Goal: Task Accomplishment & Management: Complete application form

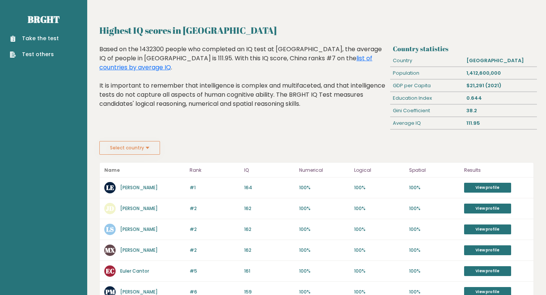
click at [47, 39] on link "Take the test" at bounding box center [34, 39] width 49 height 8
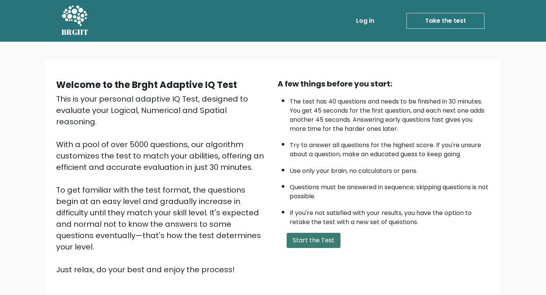
click at [314, 243] on button "Start the Test" at bounding box center [314, 240] width 54 height 15
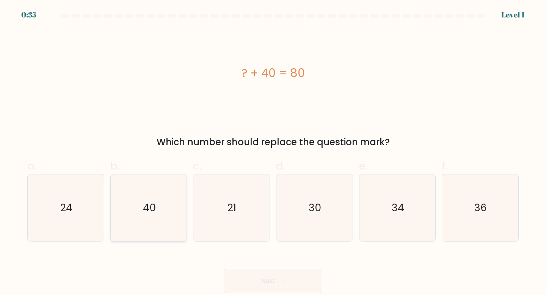
click at [154, 187] on icon "40" at bounding box center [148, 207] width 67 height 67
click at [273, 152] on input "b. 40" at bounding box center [273, 150] width 0 height 5
radio input "true"
click at [283, 280] on icon at bounding box center [280, 281] width 10 height 4
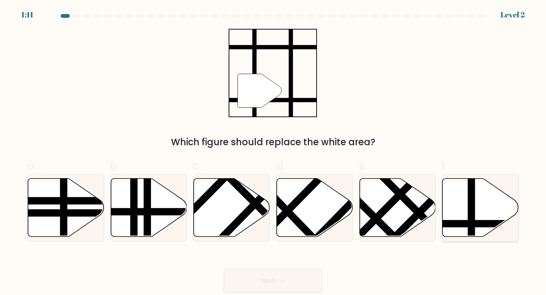
click at [481, 213] on icon at bounding box center [481, 207] width 76 height 58
click at [273, 152] on input "f." at bounding box center [273, 150] width 0 height 5
radio input "true"
click at [281, 281] on icon at bounding box center [280, 281] width 10 height 4
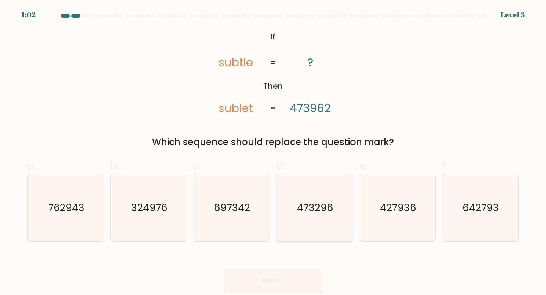
click at [318, 205] on text "473296" at bounding box center [315, 208] width 36 height 14
click at [273, 152] on input "d. 473296" at bounding box center [273, 150] width 0 height 5
radio input "true"
click at [298, 280] on button "Next" at bounding box center [273, 281] width 99 height 24
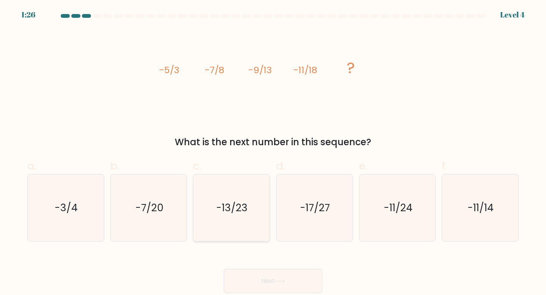
click at [244, 223] on icon "-13/23" at bounding box center [231, 207] width 67 height 67
click at [273, 152] on input "c. -13/23" at bounding box center [273, 150] width 0 height 5
radio input "true"
click at [296, 277] on button "Next" at bounding box center [273, 281] width 99 height 24
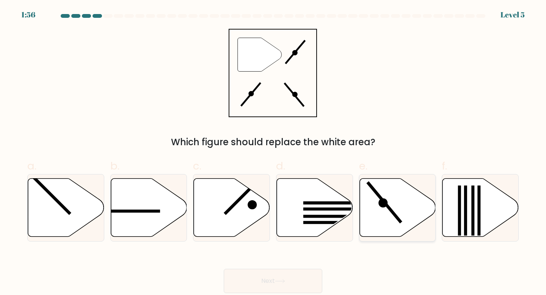
click at [399, 205] on icon at bounding box center [397, 207] width 76 height 58
click at [273, 152] on input "e." at bounding box center [273, 150] width 0 height 5
radio input "true"
click at [290, 278] on button "Next" at bounding box center [273, 281] width 99 height 24
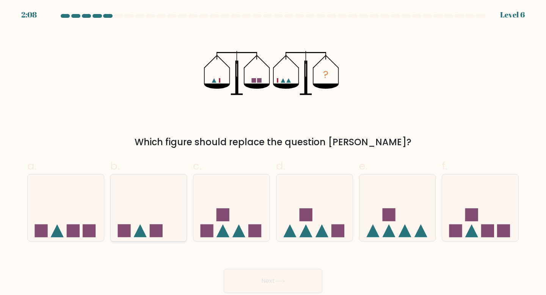
click at [162, 215] on icon at bounding box center [149, 207] width 76 height 63
click at [273, 152] on input "b." at bounding box center [273, 150] width 0 height 5
radio input "true"
click at [281, 280] on icon at bounding box center [280, 281] width 10 height 4
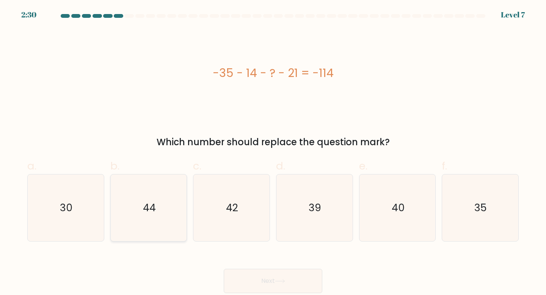
click at [155, 191] on icon "44" at bounding box center [148, 207] width 67 height 67
click at [273, 152] on input "b. 44" at bounding box center [273, 150] width 0 height 5
radio input "true"
click at [281, 279] on button "Next" at bounding box center [273, 281] width 99 height 24
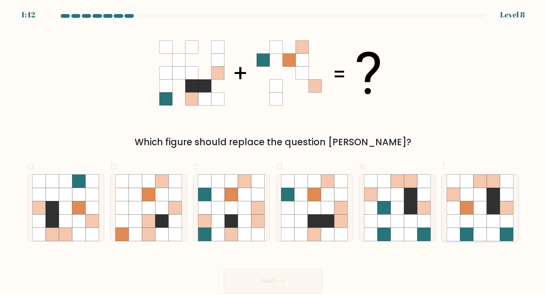
click at [502, 199] on icon at bounding box center [506, 194] width 13 height 13
click at [273, 152] on input "f." at bounding box center [273, 150] width 0 height 5
radio input "true"
click at [285, 281] on icon at bounding box center [280, 281] width 10 height 4
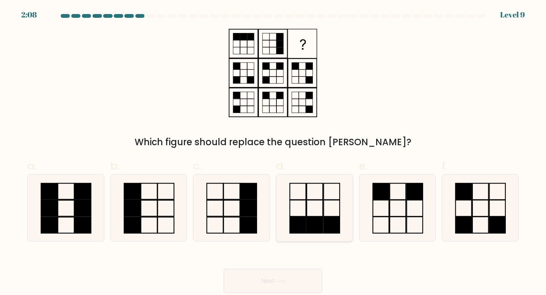
click at [295, 198] on icon at bounding box center [314, 207] width 67 height 67
click at [273, 152] on input "d." at bounding box center [273, 150] width 0 height 5
radio input "true"
click at [279, 277] on button "Next" at bounding box center [273, 281] width 99 height 24
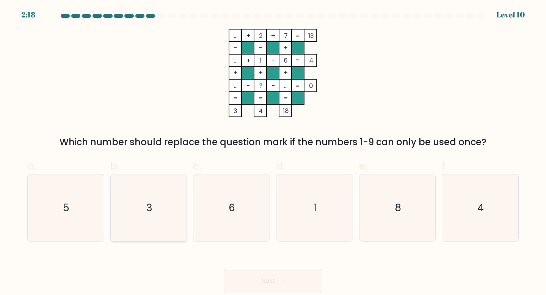
click at [157, 199] on icon "3" at bounding box center [148, 207] width 67 height 67
click at [273, 152] on input "b. 3" at bounding box center [273, 150] width 0 height 5
radio input "true"
click at [298, 278] on button "Next" at bounding box center [273, 281] width 99 height 24
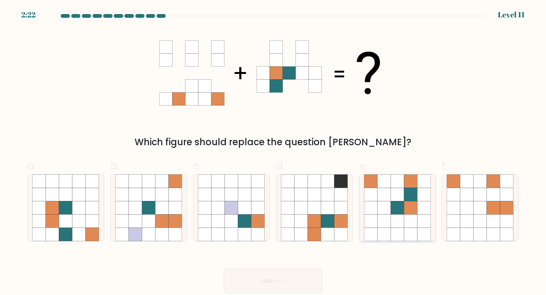
click at [403, 215] on icon at bounding box center [397, 221] width 13 height 13
click at [273, 152] on input "e." at bounding box center [273, 150] width 0 height 5
radio input "true"
click at [280, 280] on icon at bounding box center [280, 281] width 10 height 4
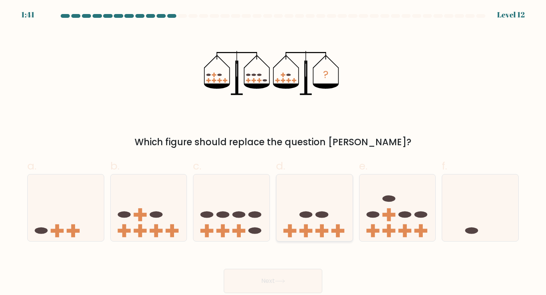
click at [320, 212] on ellipse at bounding box center [322, 214] width 13 height 6
click at [273, 152] on input "d." at bounding box center [273, 150] width 0 height 5
radio input "true"
click at [280, 283] on icon at bounding box center [280, 281] width 10 height 4
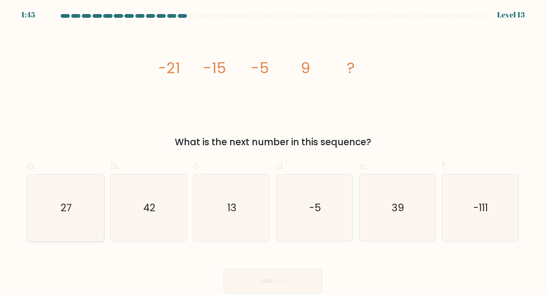
click at [64, 201] on text "27" at bounding box center [66, 208] width 11 height 14
click at [273, 152] on input "a. 27" at bounding box center [273, 150] width 0 height 5
radio input "true"
click at [299, 280] on button "Next" at bounding box center [273, 281] width 99 height 24
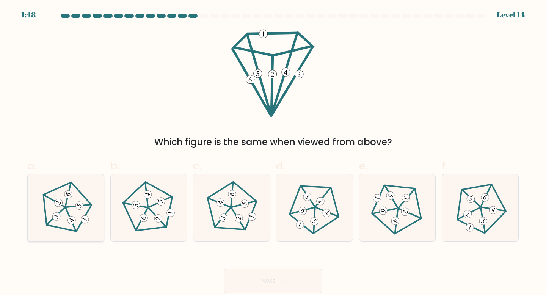
click at [84, 218] on 646 at bounding box center [84, 219] width 11 height 11
click at [273, 152] on input "a." at bounding box center [273, 150] width 0 height 5
radio input "true"
click at [285, 279] on icon at bounding box center [280, 281] width 10 height 4
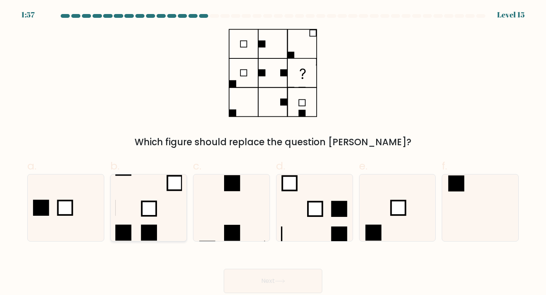
click at [153, 221] on icon at bounding box center [148, 207] width 67 height 67
click at [273, 152] on input "b." at bounding box center [273, 150] width 0 height 5
radio input "true"
click at [294, 281] on button "Next" at bounding box center [273, 281] width 99 height 24
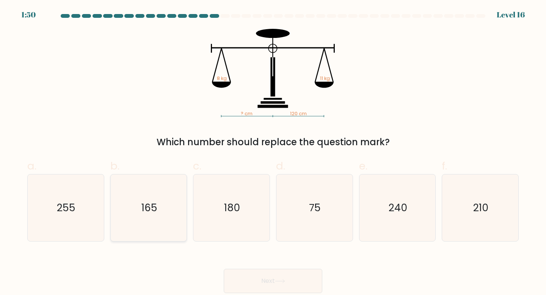
click at [151, 221] on icon "165" at bounding box center [148, 207] width 67 height 67
click at [273, 152] on input "b. 165" at bounding box center [273, 150] width 0 height 5
radio input "true"
click at [286, 278] on button "Next" at bounding box center [273, 281] width 99 height 24
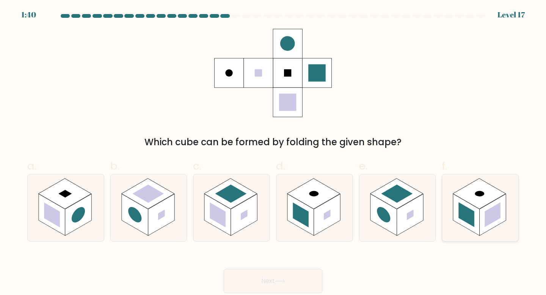
click at [487, 199] on rect at bounding box center [479, 193] width 53 height 31
click at [273, 152] on input "f." at bounding box center [273, 150] width 0 height 5
radio input "true"
click at [296, 280] on button "Next" at bounding box center [273, 281] width 99 height 24
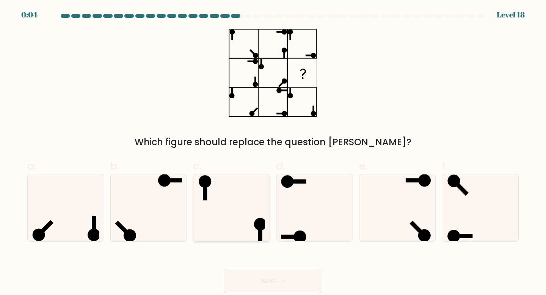
click at [233, 203] on icon at bounding box center [231, 207] width 67 height 67
click at [273, 152] on input "c." at bounding box center [273, 150] width 0 height 5
radio input "true"
click at [285, 281] on icon at bounding box center [280, 281] width 10 height 4
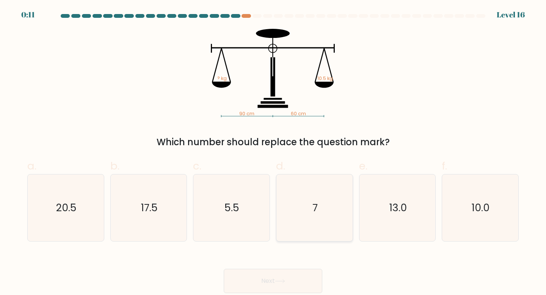
click at [324, 218] on icon "7" at bounding box center [314, 207] width 67 height 67
click at [273, 152] on input "d. 7" at bounding box center [273, 150] width 0 height 5
radio input "true"
click at [286, 279] on button "Next" at bounding box center [273, 281] width 99 height 24
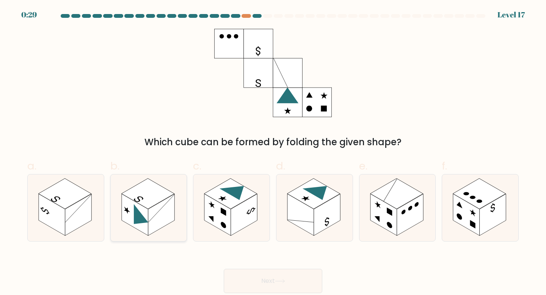
click at [150, 220] on rect at bounding box center [161, 215] width 27 height 42
click at [273, 152] on input "b." at bounding box center [273, 150] width 0 height 5
radio input "true"
click at [281, 277] on button "Next" at bounding box center [273, 281] width 99 height 24
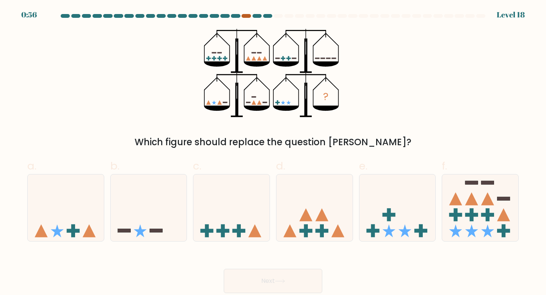
click at [247, 17] on div at bounding box center [246, 16] width 9 height 4
click at [315, 201] on icon at bounding box center [314, 207] width 76 height 63
click at [273, 152] on input "d." at bounding box center [273, 150] width 0 height 5
radio input "true"
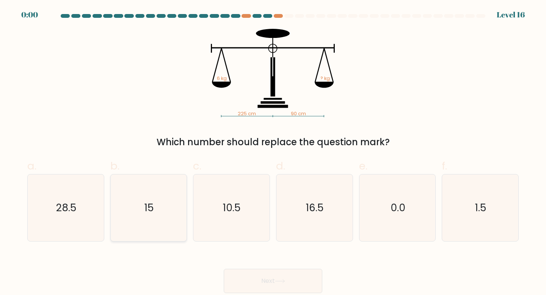
click at [165, 198] on icon "15" at bounding box center [148, 207] width 67 height 67
click at [273, 152] on input "b. 15" at bounding box center [273, 150] width 0 height 5
radio input "true"
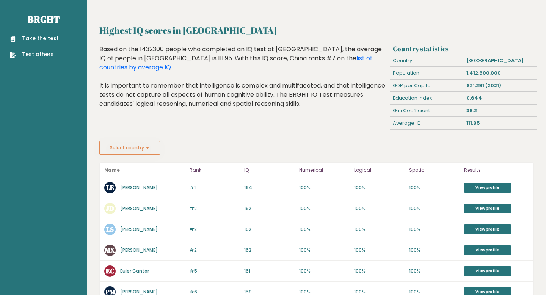
click at [138, 152] on button "Select country" at bounding box center [129, 148] width 61 height 14
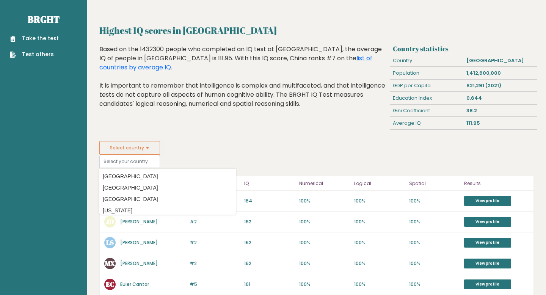
click at [219, 125] on div "Highest IQ scores in China Based on the 1432300 people who completed an IQ test…" at bounding box center [244, 93] width 294 height 96
click at [141, 144] on button "Select country" at bounding box center [129, 148] width 61 height 14
click at [39, 51] on link "Test others" at bounding box center [34, 54] width 49 height 8
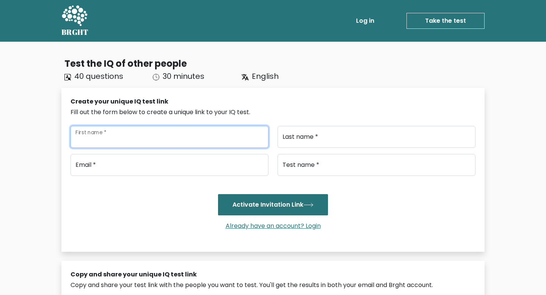
click at [153, 131] on input "First name *" at bounding box center [170, 137] width 198 height 22
type input "Eriyaldi"
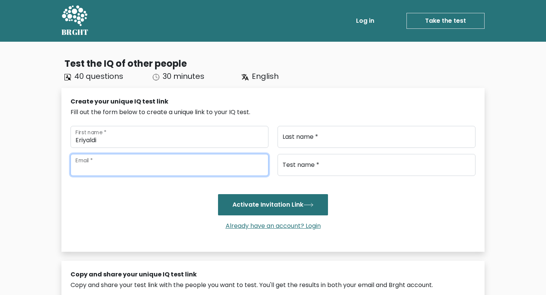
click at [157, 163] on input "email" at bounding box center [170, 165] width 198 height 22
type input "aldiharapan88@gmail.com"
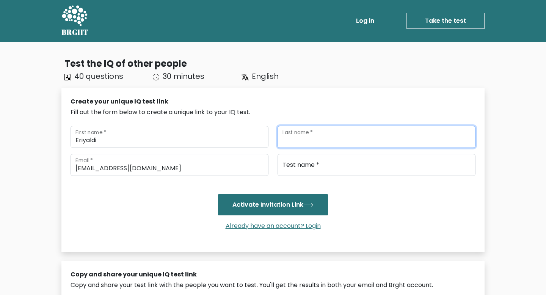
click at [308, 144] on input "Last name *" at bounding box center [377, 137] width 198 height 22
type input "eriyaldi"
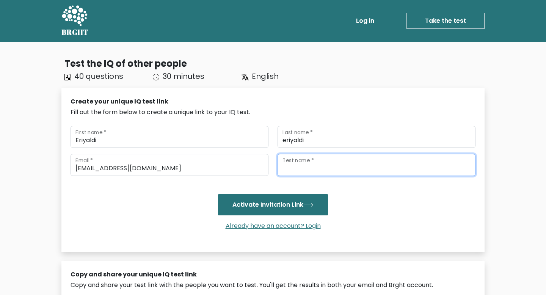
click at [320, 165] on input "Test name *" at bounding box center [377, 165] width 198 height 22
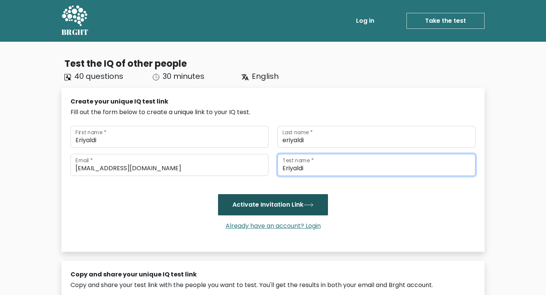
type input "Eriyaldi"
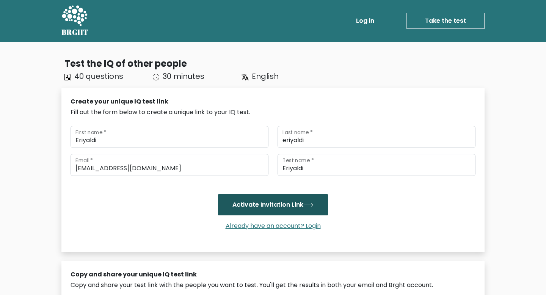
click at [320, 204] on button "Activate Invitation Link" at bounding box center [273, 204] width 110 height 21
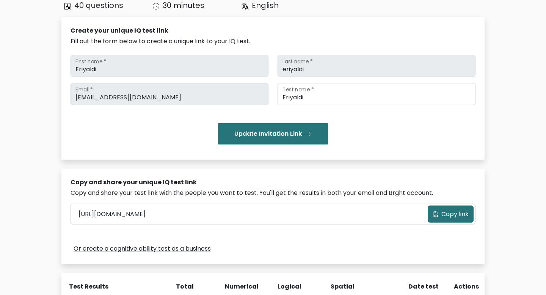
scroll to position [74, 0]
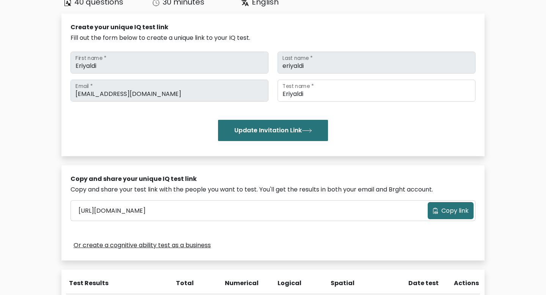
click at [452, 212] on span "Copy link" at bounding box center [454, 210] width 27 height 9
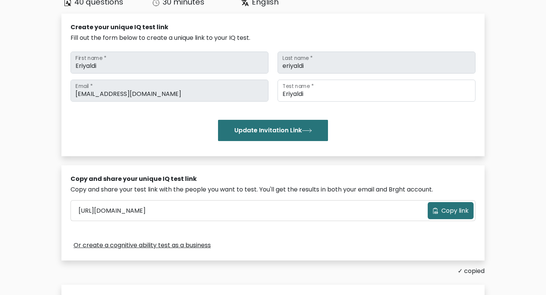
click at [446, 209] on span "Copy link" at bounding box center [454, 210] width 27 height 9
click at [200, 246] on link "Or create a cognitive ability test as a business" at bounding box center [142, 245] width 137 height 9
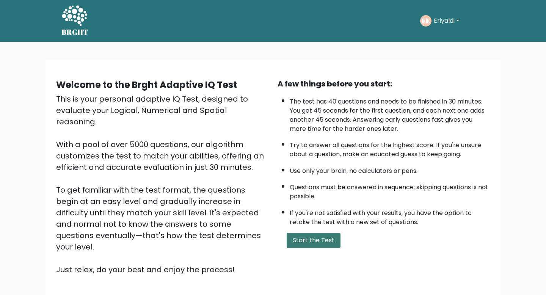
click at [335, 235] on button "Start the Test" at bounding box center [314, 240] width 54 height 15
click at [451, 21] on button "Eriyaldi" at bounding box center [447, 21] width 30 height 10
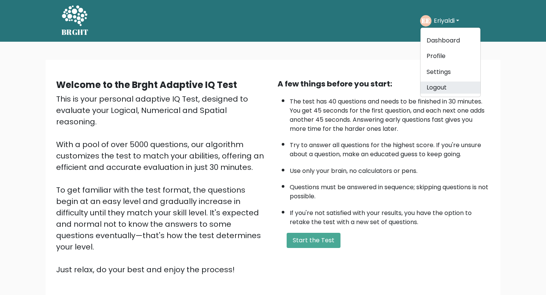
click at [444, 88] on link "Logout" at bounding box center [451, 88] width 60 height 12
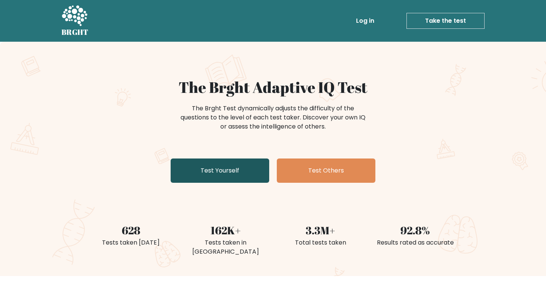
click at [237, 168] on link "Test Yourself" at bounding box center [220, 171] width 99 height 24
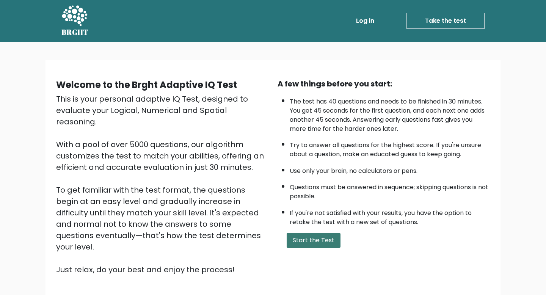
click at [314, 241] on button "Start the Test" at bounding box center [314, 240] width 54 height 15
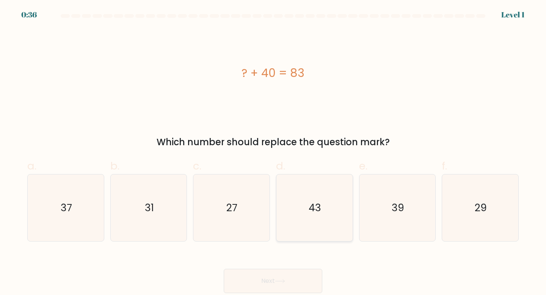
click at [332, 204] on icon "43" at bounding box center [314, 207] width 67 height 67
click at [273, 152] on input "d. 43" at bounding box center [273, 150] width 0 height 5
radio input "true"
click at [297, 279] on button "Next" at bounding box center [273, 281] width 99 height 24
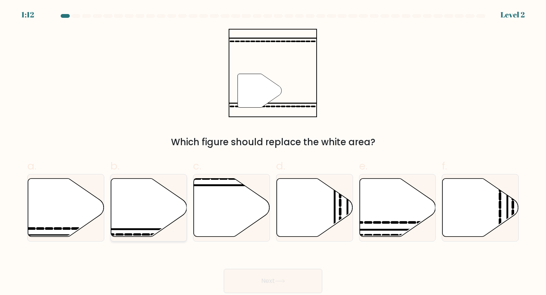
click at [140, 202] on icon at bounding box center [149, 207] width 76 height 58
click at [273, 152] on input "b." at bounding box center [273, 150] width 0 height 5
radio input "true"
click at [306, 281] on button "Next" at bounding box center [273, 281] width 99 height 24
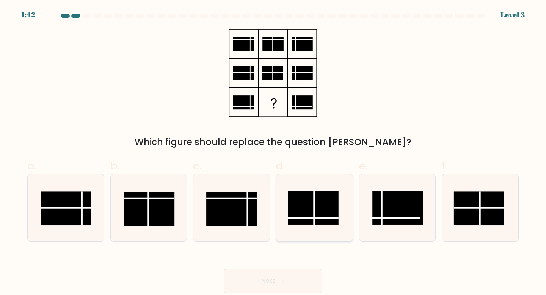
click at [306, 204] on rect at bounding box center [313, 208] width 50 height 34
click at [273, 152] on input "d." at bounding box center [273, 150] width 0 height 5
radio input "true"
click at [290, 279] on button "Next" at bounding box center [273, 281] width 99 height 24
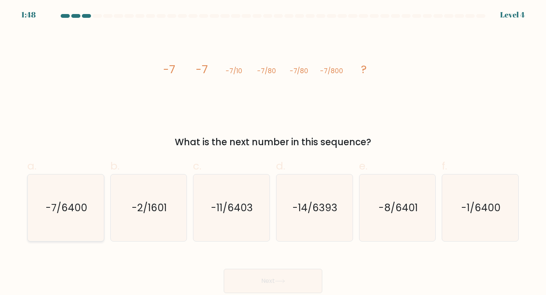
click at [74, 202] on text "-7/6400" at bounding box center [67, 208] width 42 height 14
click at [273, 152] on input "a. -7/6400" at bounding box center [273, 150] width 0 height 5
radio input "true"
click at [289, 282] on button "Next" at bounding box center [273, 281] width 99 height 24
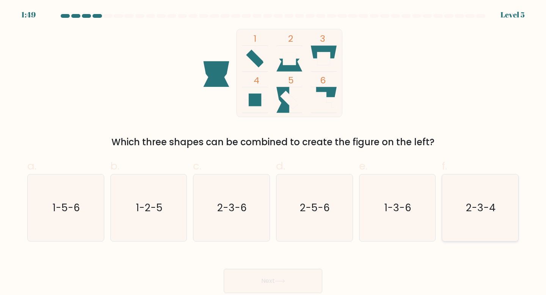
click at [483, 198] on icon "2-3-4" at bounding box center [480, 207] width 67 height 67
click at [273, 152] on input "f. 2-3-4" at bounding box center [273, 150] width 0 height 5
radio input "true"
click at [293, 278] on button "Next" at bounding box center [273, 281] width 99 height 24
click at [288, 279] on button "Next" at bounding box center [273, 281] width 99 height 24
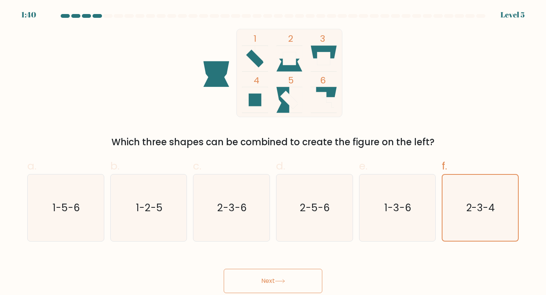
click at [276, 282] on button "Next" at bounding box center [273, 281] width 99 height 24
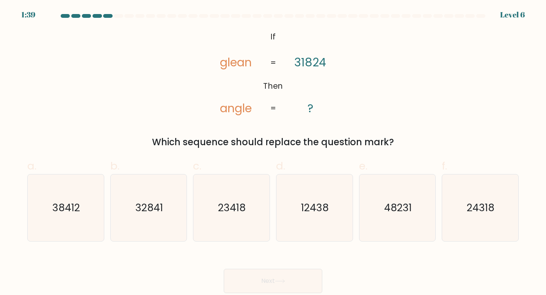
click at [292, 280] on button "Next" at bounding box center [273, 281] width 99 height 24
click at [390, 137] on div "Which sequence should replace the question mark?" at bounding box center [273, 142] width 482 height 14
click at [464, 211] on icon "24318" at bounding box center [480, 207] width 67 height 67
click at [273, 152] on input "f. 24318" at bounding box center [273, 150] width 0 height 5
radio input "true"
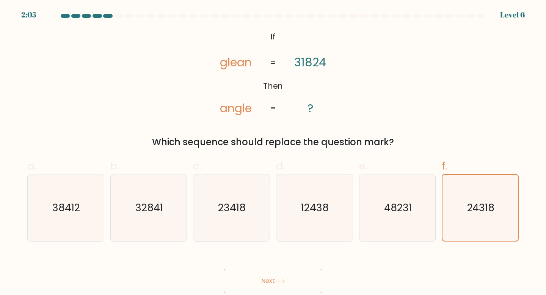
click at [293, 279] on button "Next" at bounding box center [273, 281] width 99 height 24
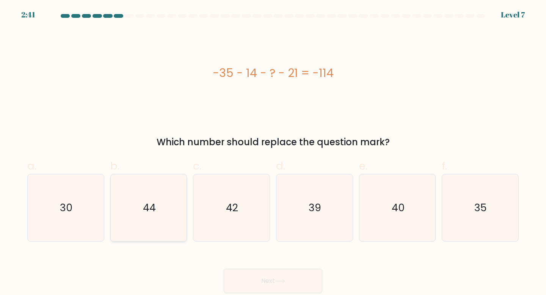
click at [146, 192] on icon "44" at bounding box center [148, 207] width 67 height 67
click at [273, 152] on input "b. 44" at bounding box center [273, 150] width 0 height 5
radio input "true"
click at [287, 280] on button "Next" at bounding box center [273, 281] width 99 height 24
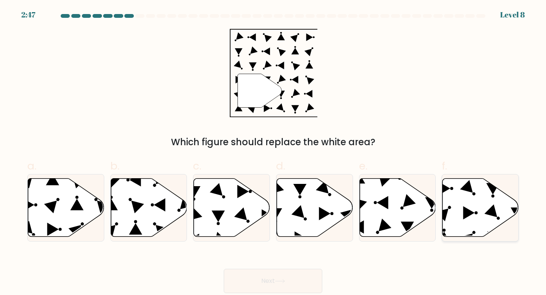
click at [482, 212] on icon at bounding box center [481, 207] width 76 height 58
click at [273, 152] on input "f." at bounding box center [273, 150] width 0 height 5
radio input "true"
click at [289, 281] on button "Next" at bounding box center [273, 281] width 99 height 24
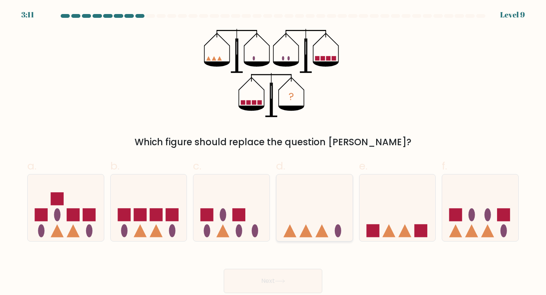
click at [325, 201] on icon at bounding box center [314, 207] width 76 height 63
click at [273, 152] on input "d." at bounding box center [273, 150] width 0 height 5
radio input "true"
click at [290, 281] on button "Next" at bounding box center [273, 281] width 99 height 24
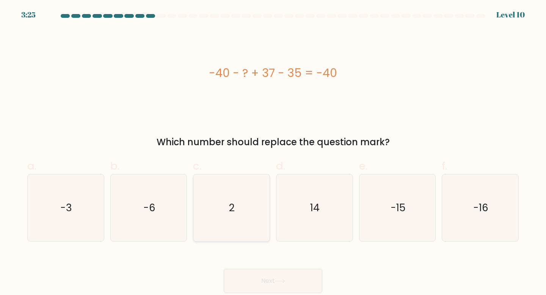
click at [239, 200] on icon "2" at bounding box center [231, 207] width 67 height 67
click at [273, 152] on input "c. 2" at bounding box center [273, 150] width 0 height 5
radio input "true"
click at [296, 283] on button "Next" at bounding box center [273, 281] width 99 height 24
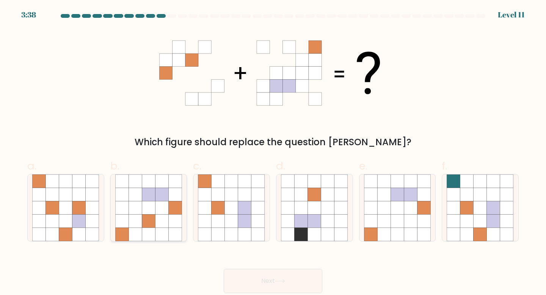
click at [153, 212] on icon at bounding box center [148, 207] width 13 height 13
click at [273, 152] on input "b." at bounding box center [273, 150] width 0 height 5
radio input "true"
click at [278, 278] on button "Next" at bounding box center [273, 281] width 99 height 24
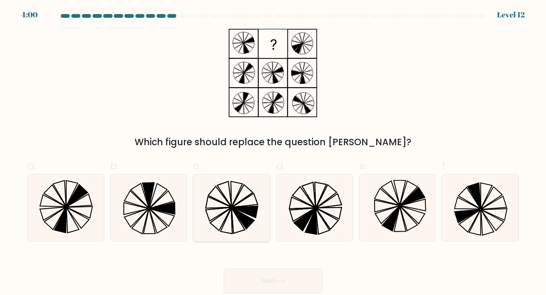
click at [244, 209] on icon at bounding box center [245, 212] width 26 height 12
click at [273, 152] on input "c." at bounding box center [273, 150] width 0 height 5
radio input "true"
click at [283, 279] on button "Next" at bounding box center [273, 281] width 99 height 24
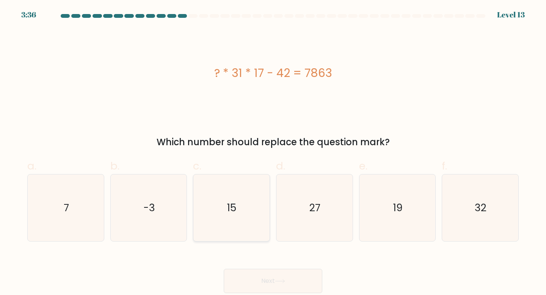
click at [234, 199] on icon "15" at bounding box center [231, 207] width 67 height 67
click at [273, 152] on input "c. 15" at bounding box center [273, 150] width 0 height 5
radio input "true"
click at [302, 279] on button "Next" at bounding box center [273, 281] width 99 height 24
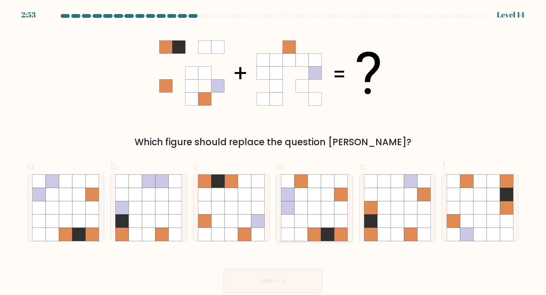
click at [322, 213] on icon at bounding box center [327, 207] width 13 height 13
click at [273, 152] on input "d." at bounding box center [273, 150] width 0 height 5
radio input "true"
click at [292, 282] on button "Next" at bounding box center [273, 281] width 99 height 24
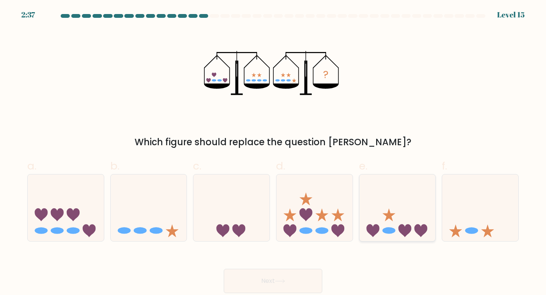
click at [403, 224] on icon at bounding box center [397, 207] width 76 height 63
click at [273, 152] on input "e." at bounding box center [273, 150] width 0 height 5
radio input "true"
click at [296, 278] on button "Next" at bounding box center [273, 281] width 99 height 24
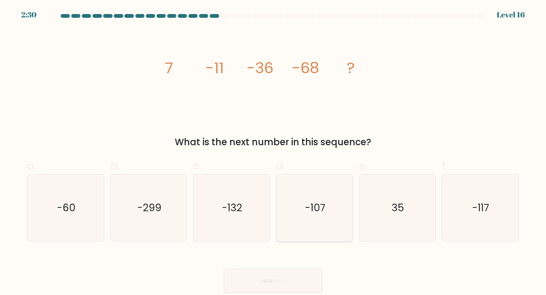
click at [322, 210] on text "-107" at bounding box center [315, 208] width 20 height 14
click at [273, 152] on input "d. -107" at bounding box center [273, 150] width 0 height 5
radio input "true"
click at [303, 281] on button "Next" at bounding box center [273, 281] width 99 height 24
click at [287, 282] on button "Next" at bounding box center [273, 281] width 99 height 24
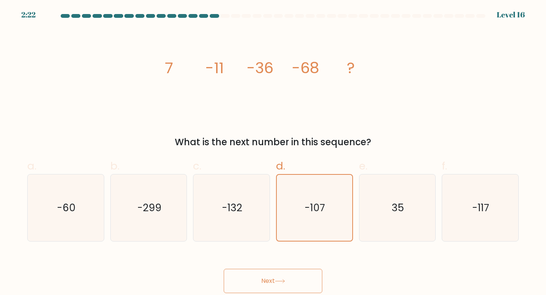
click at [295, 285] on button "Next" at bounding box center [273, 281] width 99 height 24
click at [282, 282] on icon at bounding box center [280, 281] width 10 height 4
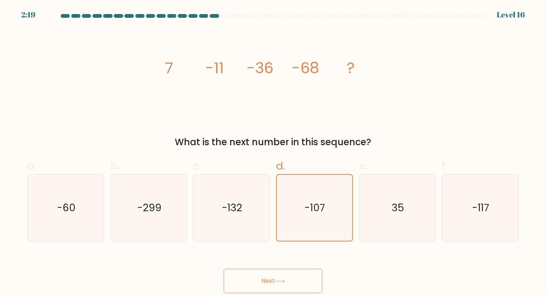
click at [282, 282] on icon at bounding box center [280, 281] width 10 height 4
click at [289, 281] on button "Next" at bounding box center [273, 281] width 99 height 24
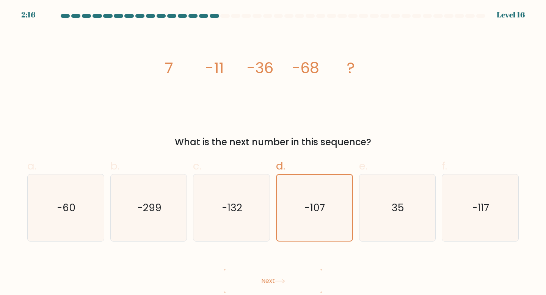
click at [289, 281] on button "Next" at bounding box center [273, 281] width 99 height 24
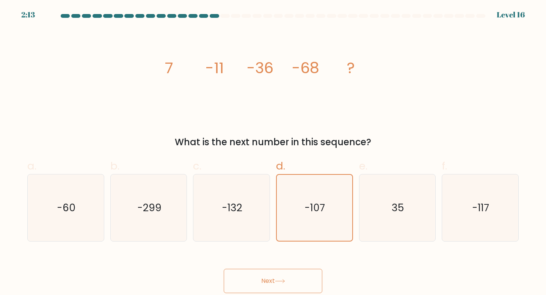
click at [286, 286] on button "Next" at bounding box center [273, 281] width 99 height 24
click at [284, 279] on button "Next" at bounding box center [273, 281] width 99 height 24
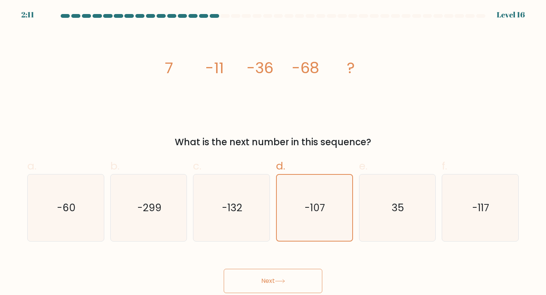
click at [284, 279] on button "Next" at bounding box center [273, 281] width 99 height 24
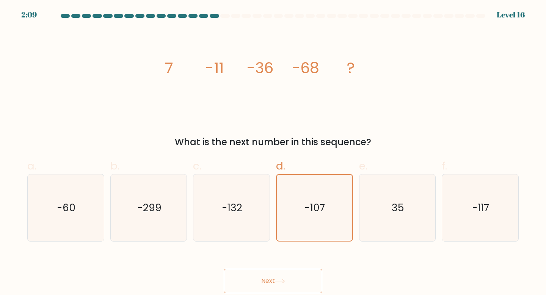
click at [284, 279] on button "Next" at bounding box center [273, 281] width 99 height 24
click at [326, 207] on icon "-107" at bounding box center [314, 208] width 66 height 66
click at [273, 152] on input "d. -107" at bounding box center [273, 150] width 0 height 5
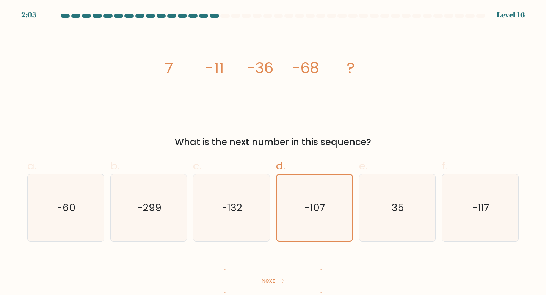
click at [288, 275] on button "Next" at bounding box center [273, 281] width 99 height 24
click at [385, 225] on icon "35" at bounding box center [397, 207] width 67 height 67
click at [273, 152] on input "e. 35" at bounding box center [273, 150] width 0 height 5
radio input "true"
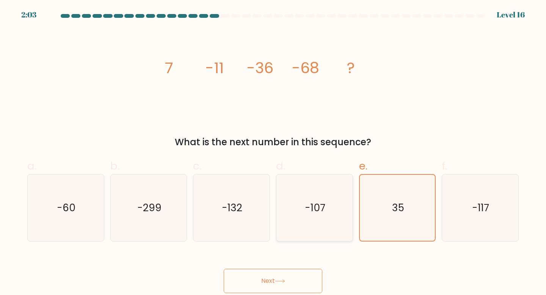
click at [334, 212] on icon "-107" at bounding box center [314, 207] width 67 height 67
click at [273, 152] on input "d. -107" at bounding box center [273, 150] width 0 height 5
radio input "true"
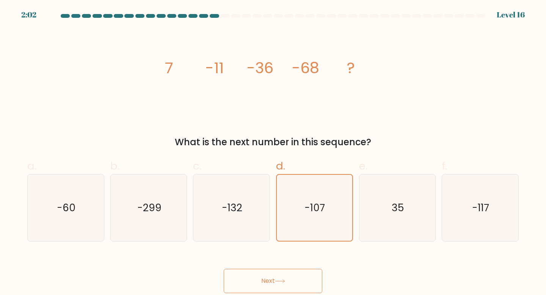
click at [293, 277] on button "Next" at bounding box center [273, 281] width 99 height 24
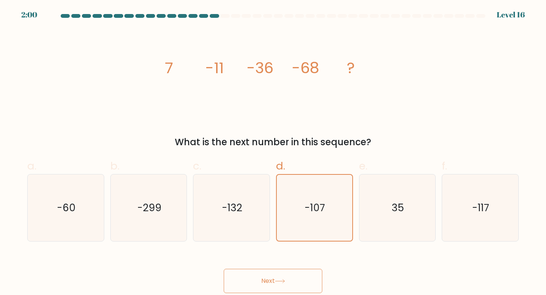
click at [307, 281] on button "Next" at bounding box center [273, 281] width 99 height 24
click at [279, 278] on button "Next" at bounding box center [273, 281] width 99 height 24
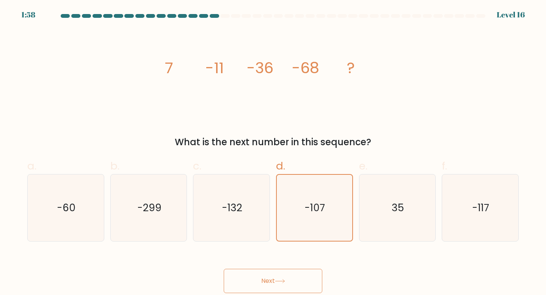
click at [279, 278] on button "Next" at bounding box center [273, 281] width 99 height 24
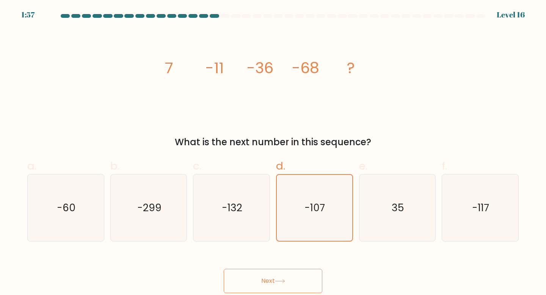
click at [279, 278] on button "Next" at bounding box center [273, 281] width 99 height 24
click at [224, 269] on button "Next" at bounding box center [273, 281] width 99 height 24
click at [279, 278] on button "Next" at bounding box center [273, 281] width 99 height 24
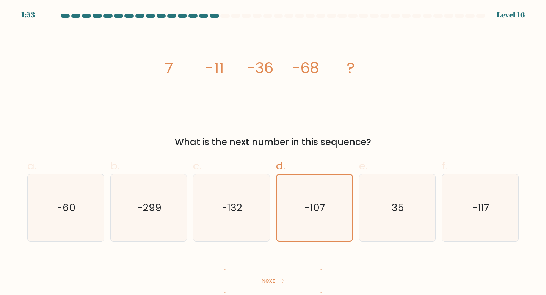
click at [266, 278] on button "Next" at bounding box center [273, 281] width 99 height 24
click at [312, 283] on button "Next" at bounding box center [273, 281] width 99 height 24
click at [322, 279] on button "Next" at bounding box center [273, 281] width 99 height 24
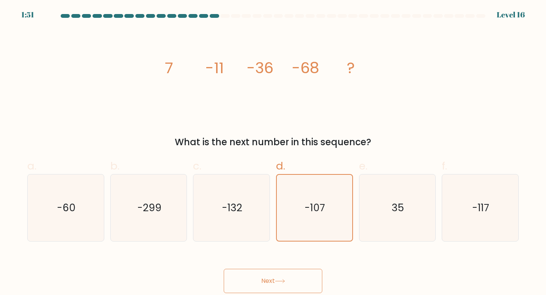
click at [322, 279] on button "Next" at bounding box center [273, 281] width 99 height 24
click at [315, 279] on button "Next" at bounding box center [273, 281] width 99 height 24
click at [267, 281] on button "Next" at bounding box center [273, 281] width 99 height 24
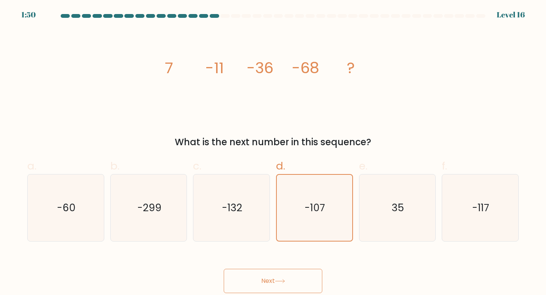
click at [267, 281] on button "Next" at bounding box center [273, 281] width 99 height 24
click at [221, 278] on div "Next" at bounding box center [273, 272] width 501 height 42
click at [283, 290] on button "Next" at bounding box center [273, 281] width 99 height 24
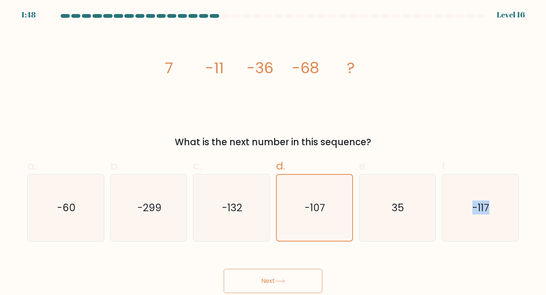
click at [295, 284] on button "Next" at bounding box center [273, 281] width 99 height 24
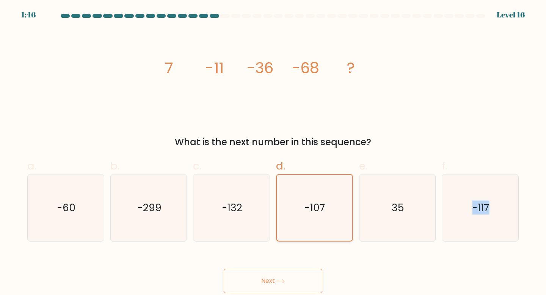
click at [327, 213] on icon "-107" at bounding box center [314, 208] width 66 height 66
click at [273, 152] on input "d. -107" at bounding box center [273, 150] width 0 height 5
click at [327, 213] on icon "-107" at bounding box center [314, 208] width 66 height 66
click at [273, 152] on input "d. -107" at bounding box center [273, 150] width 0 height 5
click at [311, 287] on button "Next" at bounding box center [273, 281] width 99 height 24
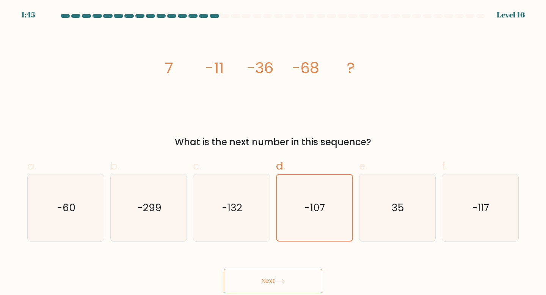
click at [311, 287] on button "Next" at bounding box center [273, 281] width 99 height 24
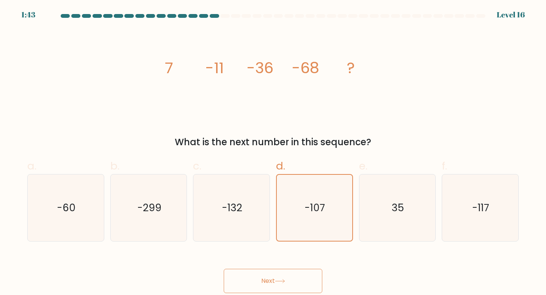
click at [311, 287] on button "Next" at bounding box center [273, 281] width 99 height 24
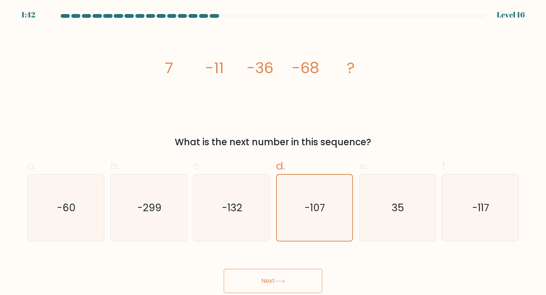
click at [311, 287] on button "Next" at bounding box center [273, 281] width 99 height 24
click at [313, 281] on button "Next" at bounding box center [273, 281] width 99 height 24
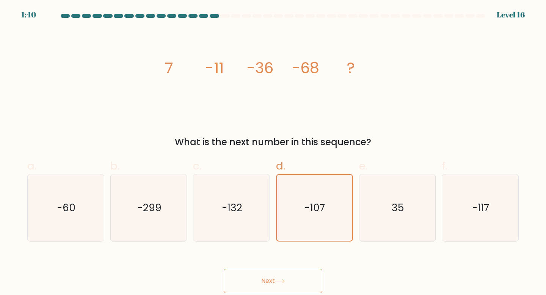
click at [313, 280] on button "Next" at bounding box center [273, 281] width 99 height 24
click at [291, 272] on button "Next" at bounding box center [273, 281] width 99 height 24
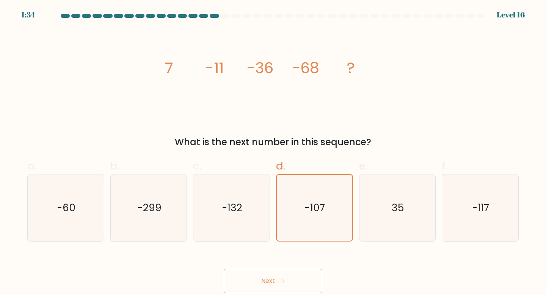
click at [299, 283] on button "Next" at bounding box center [273, 281] width 99 height 24
click at [279, 283] on icon at bounding box center [280, 281] width 10 height 4
click at [283, 279] on icon at bounding box center [280, 281] width 10 height 4
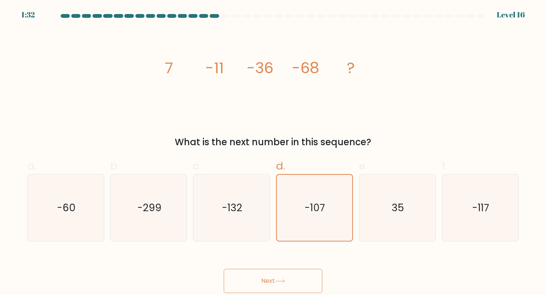
click at [283, 279] on icon at bounding box center [280, 281] width 10 height 4
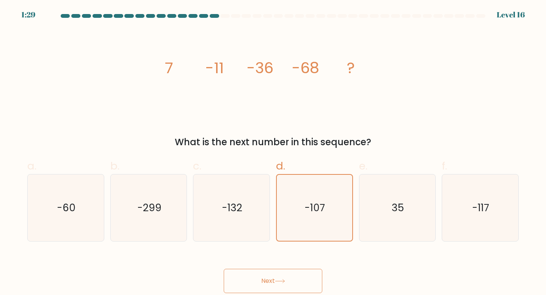
click at [283, 279] on icon at bounding box center [280, 281] width 10 height 4
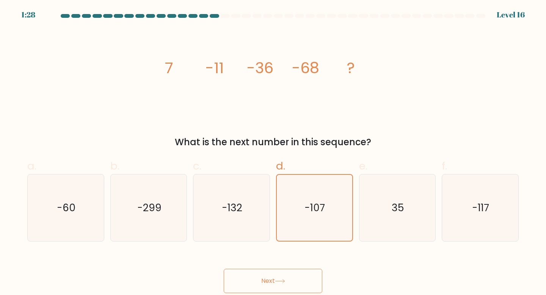
click at [283, 279] on icon at bounding box center [280, 281] width 10 height 4
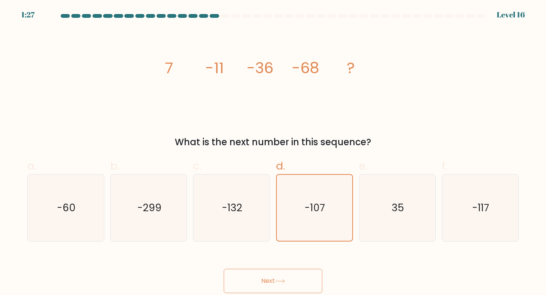
click at [283, 279] on icon at bounding box center [280, 281] width 10 height 4
click at [224, 269] on button "Next" at bounding box center [273, 281] width 99 height 24
click at [283, 279] on icon at bounding box center [280, 281] width 10 height 4
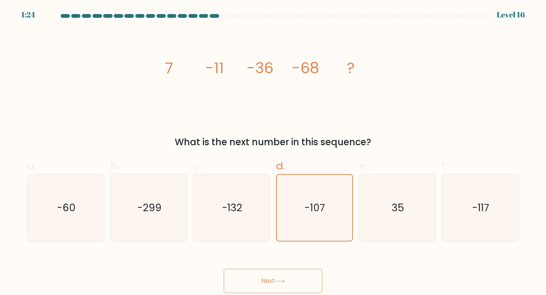
click at [283, 279] on icon at bounding box center [280, 281] width 10 height 4
click at [323, 230] on icon "-107" at bounding box center [314, 207] width 67 height 67
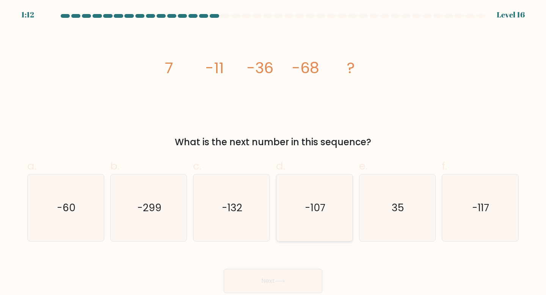
click at [273, 152] on input "d. -107" at bounding box center [273, 150] width 0 height 5
radio input "true"
click at [300, 279] on button "Next" at bounding box center [273, 281] width 99 height 24
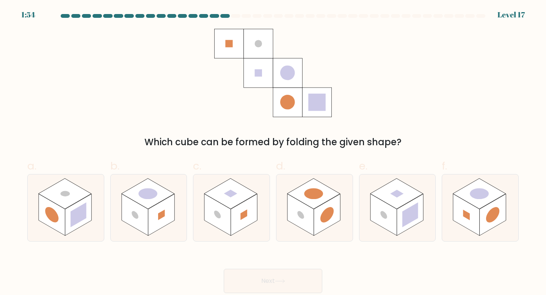
click at [300, 279] on button "Next" at bounding box center [273, 281] width 99 height 24
click at [405, 126] on div "Which cube can be formed by folding the given shape?" at bounding box center [273, 89] width 501 height 120
click at [479, 196] on circle at bounding box center [479, 194] width 27 height 16
click at [273, 152] on input "f." at bounding box center [273, 150] width 0 height 5
radio input "true"
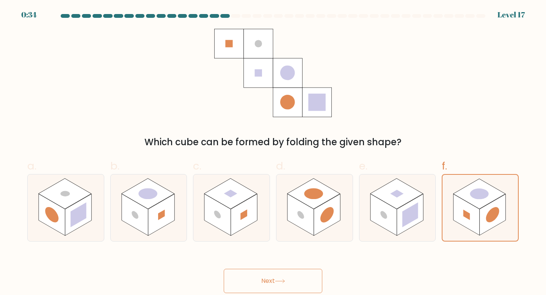
click at [289, 280] on button "Next" at bounding box center [273, 281] width 99 height 24
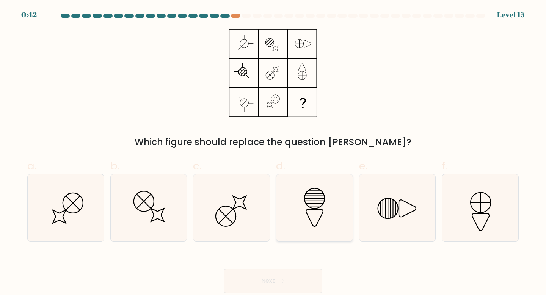
click at [319, 220] on icon at bounding box center [314, 217] width 17 height 17
click at [273, 152] on input "d." at bounding box center [273, 150] width 0 height 5
radio input "true"
click at [292, 281] on button "Next" at bounding box center [273, 281] width 99 height 24
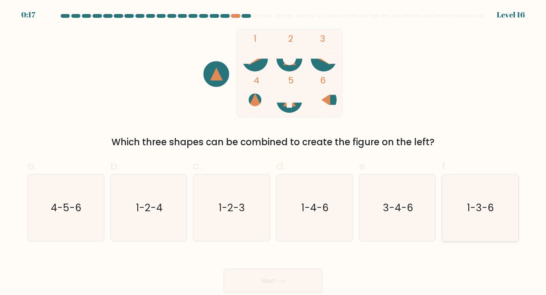
click at [495, 207] on icon "1-3-6" at bounding box center [480, 207] width 67 height 67
click at [273, 152] on input "f. 1-3-6" at bounding box center [273, 150] width 0 height 5
radio input "true"
click at [294, 280] on button "Next" at bounding box center [273, 281] width 99 height 24
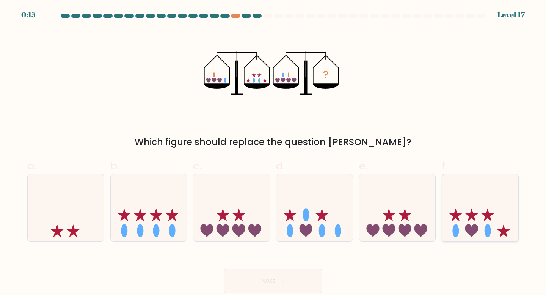
click at [503, 223] on icon at bounding box center [480, 207] width 76 height 63
click at [273, 152] on input "f." at bounding box center [273, 150] width 0 height 5
radio input "true"
click at [297, 275] on button "Next" at bounding box center [273, 281] width 99 height 24
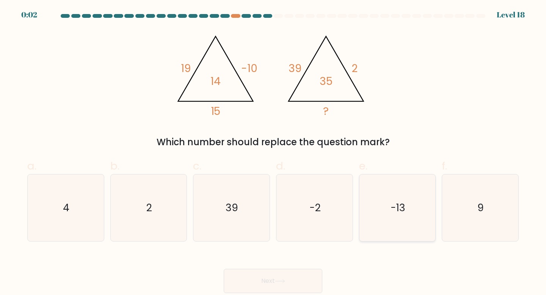
click at [374, 190] on icon "-13" at bounding box center [397, 207] width 67 height 67
click at [273, 152] on input "e. -13" at bounding box center [273, 150] width 0 height 5
radio input "true"
click at [296, 272] on button "Next" at bounding box center [273, 281] width 99 height 24
